Goal: Task Accomplishment & Management: Manage account settings

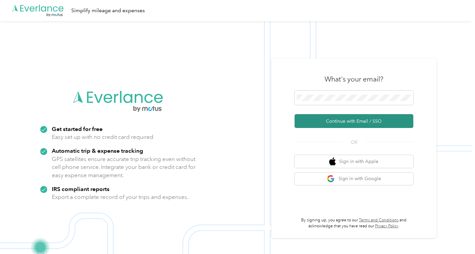
click at [324, 121] on button "Continue with Email / SSO" at bounding box center [354, 121] width 119 height 14
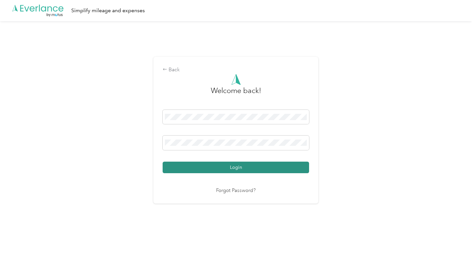
click at [233, 167] on button "Login" at bounding box center [236, 168] width 147 height 12
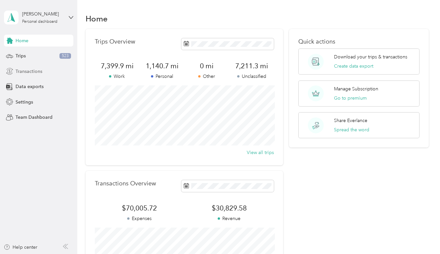
click at [35, 72] on span "Transactions" at bounding box center [29, 71] width 27 height 7
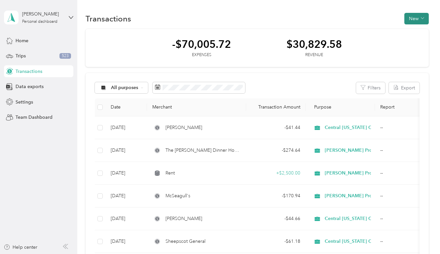
click at [413, 22] on button "New" at bounding box center [416, 19] width 24 height 12
click at [411, 31] on span "Expense" at bounding box center [416, 31] width 18 height 7
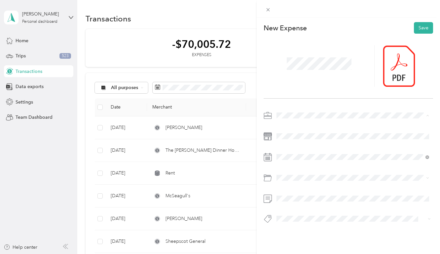
click at [294, 205] on span "[PERSON_NAME] Property Management" at bounding box center [321, 208] width 84 height 6
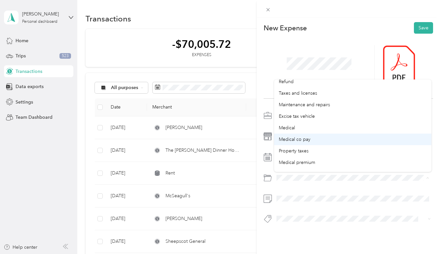
scroll to position [50, 0]
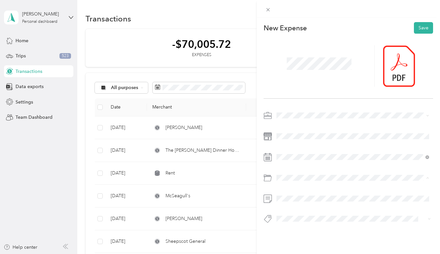
click at [296, 142] on span "Property taxes" at bounding box center [294, 143] width 30 height 6
click at [423, 29] on button "Save" at bounding box center [423, 28] width 19 height 12
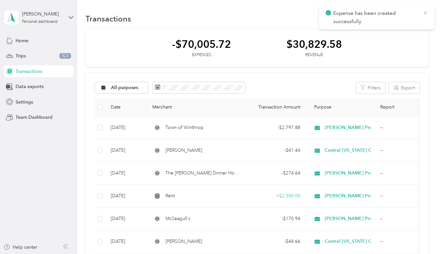
click at [425, 13] on icon at bounding box center [424, 12] width 3 height 3
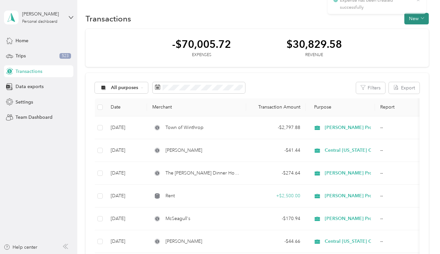
click at [413, 20] on button "New" at bounding box center [416, 19] width 24 height 12
click at [406, 34] on div "Expense" at bounding box center [412, 31] width 25 height 7
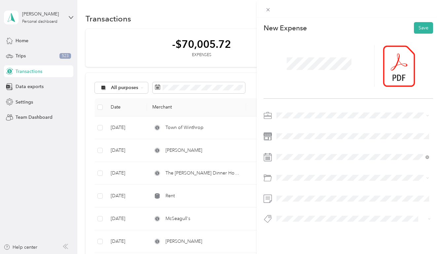
click at [301, 254] on div "This expense cannot be edited because it is either under review, approved, or p…" at bounding box center [218, 254] width 436 height 0
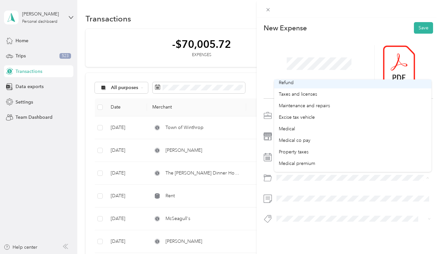
scroll to position [46, 0]
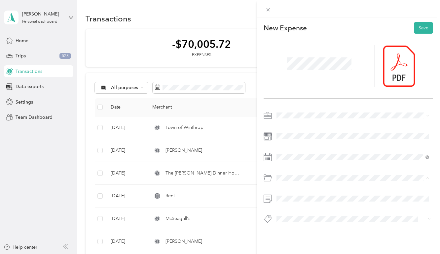
click at [296, 146] on span "Property taxes" at bounding box center [294, 147] width 30 height 6
click at [420, 29] on button "Save" at bounding box center [423, 28] width 19 height 12
